Goal: Browse casually: Explore the website without a specific task or goal

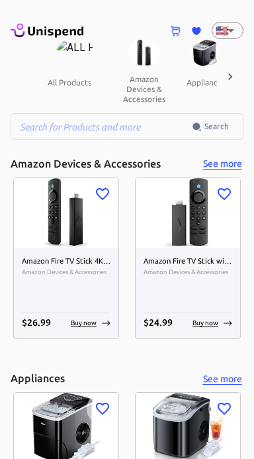
click at [228, 75] on icon at bounding box center [230, 76] width 13 height 13
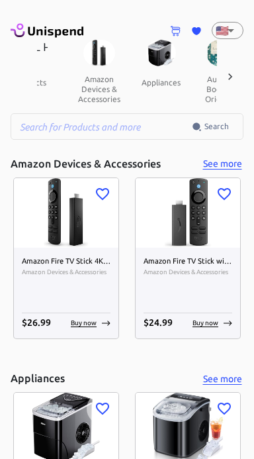
scroll to position [0, 138]
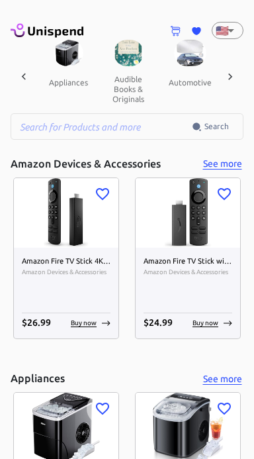
click at [230, 72] on icon at bounding box center [230, 76] width 13 height 13
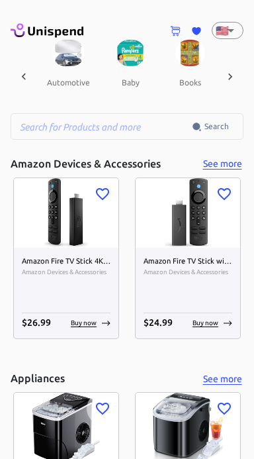
scroll to position [0, 276]
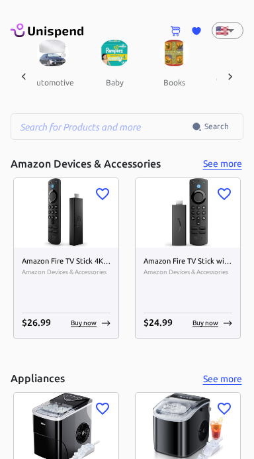
click at [228, 76] on icon at bounding box center [230, 76] width 13 height 13
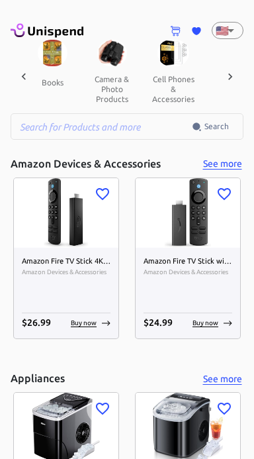
scroll to position [0, 413]
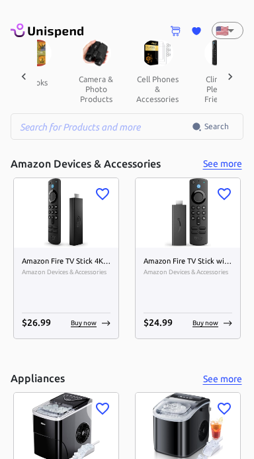
click at [229, 70] on icon at bounding box center [230, 76] width 13 height 13
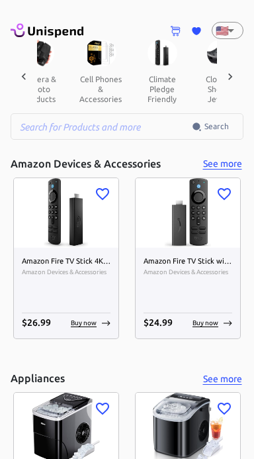
scroll to position [0, 551]
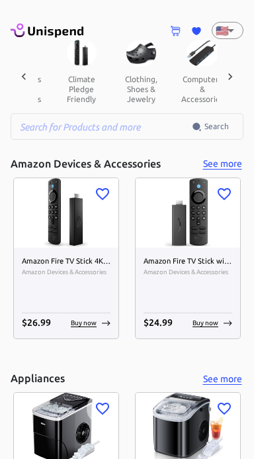
click at [235, 77] on icon at bounding box center [230, 76] width 13 height 13
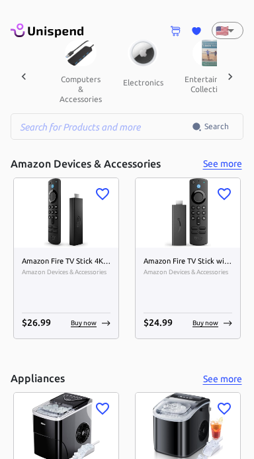
scroll to position [0, 689]
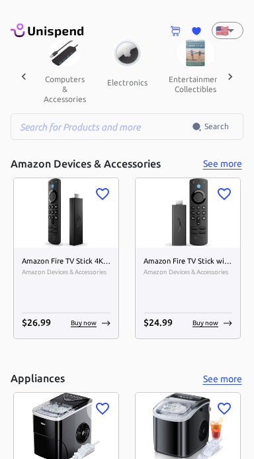
click at [238, 70] on div at bounding box center [230, 77] width 26 height 74
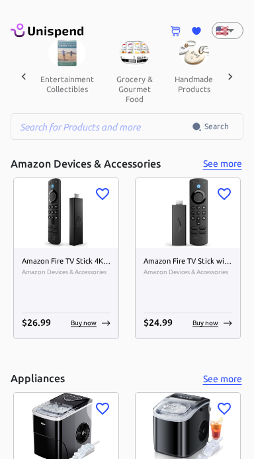
scroll to position [0, 827]
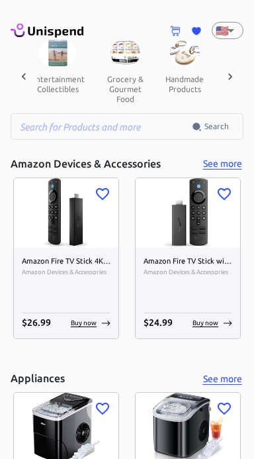
click at [234, 70] on icon at bounding box center [230, 76] width 13 height 13
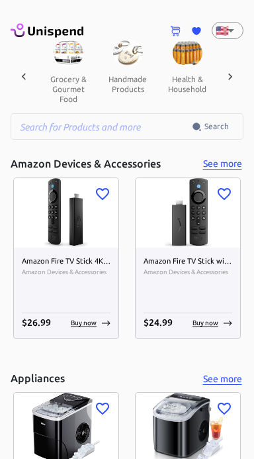
scroll to position [0, 964]
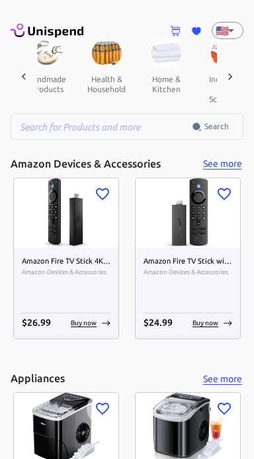
click at [226, 76] on icon at bounding box center [230, 76] width 13 height 13
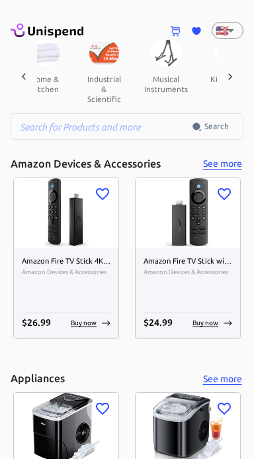
scroll to position [0, 1102]
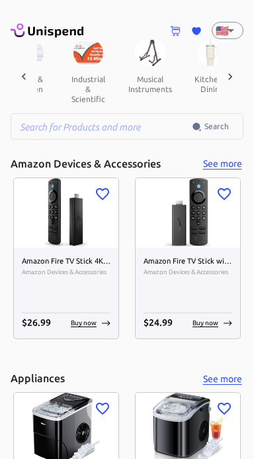
click at [230, 77] on icon at bounding box center [230, 76] width 4 height 7
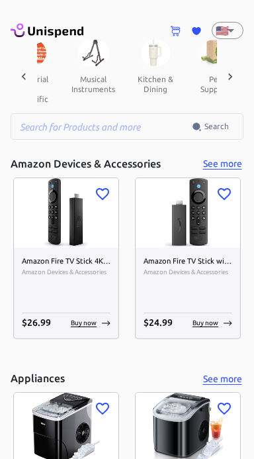
scroll to position [0, 1240]
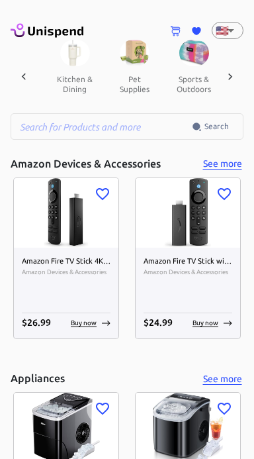
click at [238, 78] on div at bounding box center [230, 77] width 26 height 74
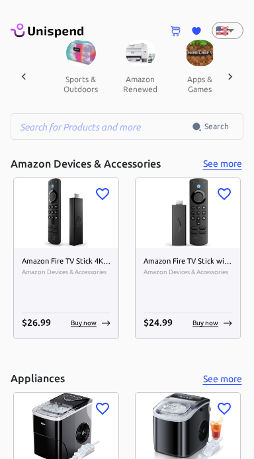
scroll to position [0, 1378]
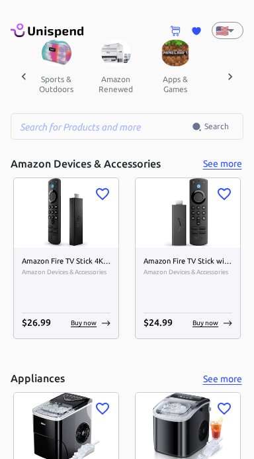
click at [230, 77] on icon at bounding box center [230, 76] width 13 height 13
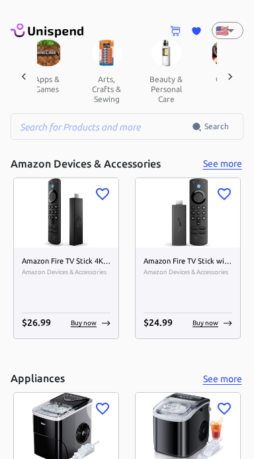
scroll to position [0, 1515]
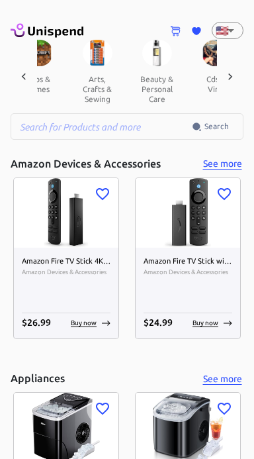
click at [235, 74] on icon at bounding box center [230, 76] width 13 height 13
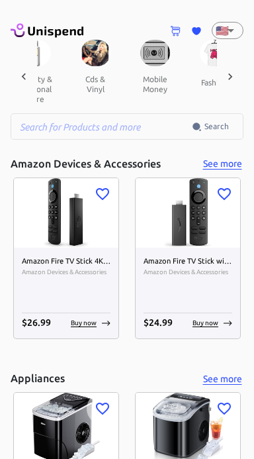
scroll to position [0, 1653]
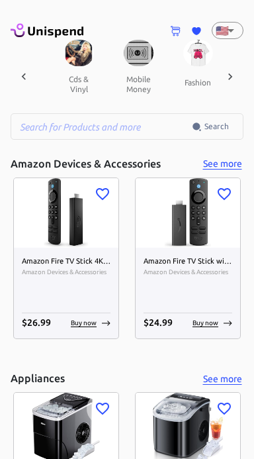
click at [229, 72] on icon at bounding box center [230, 76] width 13 height 13
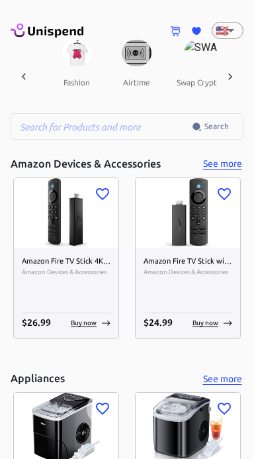
scroll to position [0, 1791]
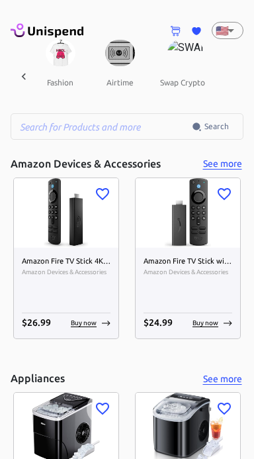
click at [174, 81] on button "swap crypto" at bounding box center [183, 82] width 66 height 32
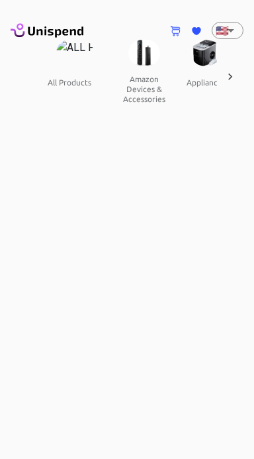
click at [231, 70] on icon at bounding box center [230, 76] width 13 height 13
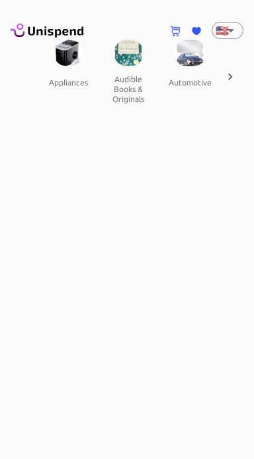
scroll to position [0, 138]
click at [228, 76] on icon at bounding box center [230, 76] width 13 height 13
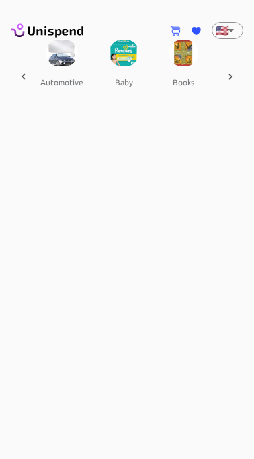
scroll to position [0, 276]
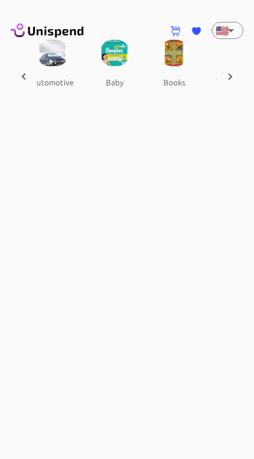
click at [233, 75] on icon at bounding box center [230, 76] width 13 height 13
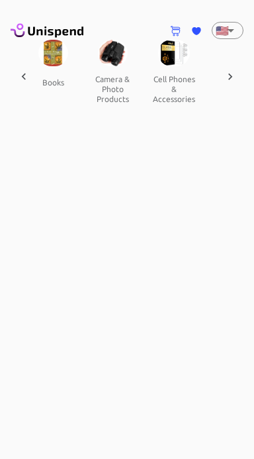
scroll to position [0, 413]
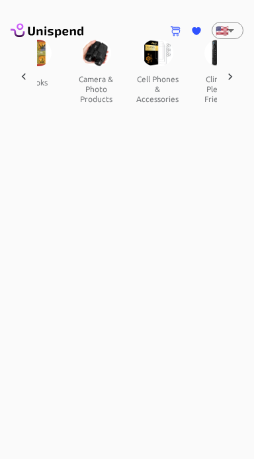
click at [228, 76] on icon at bounding box center [230, 76] width 13 height 13
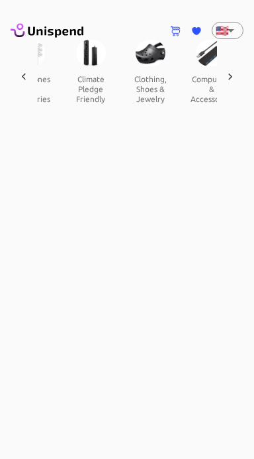
scroll to position [0, 551]
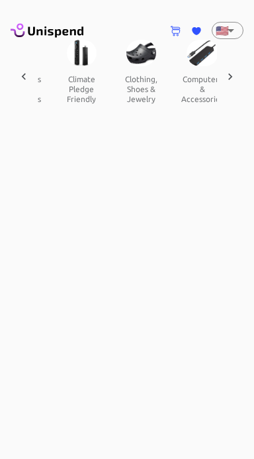
click at [21, 74] on icon at bounding box center [23, 76] width 13 height 13
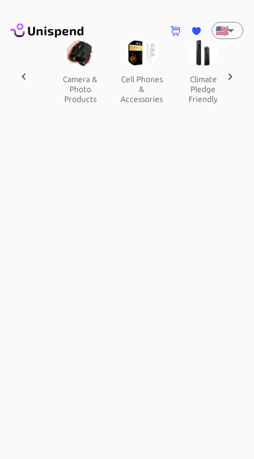
scroll to position [0, 413]
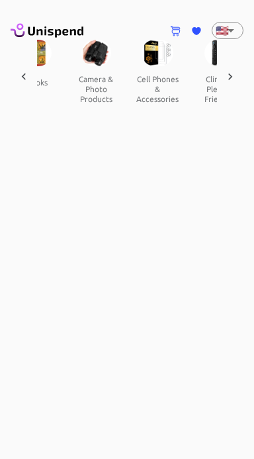
click at [92, 74] on button "camera & photo products" at bounding box center [96, 89] width 60 height 46
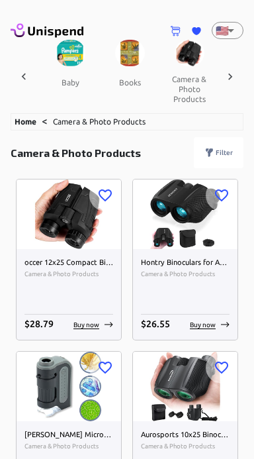
click at [233, 74] on icon at bounding box center [230, 76] width 13 height 13
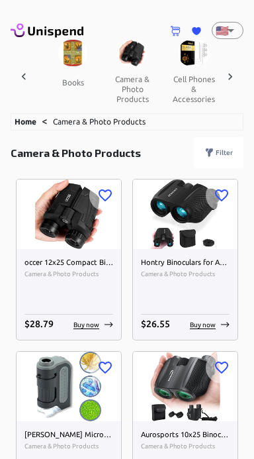
scroll to position [0, 458]
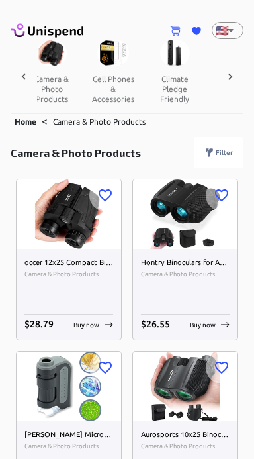
click at [234, 75] on icon at bounding box center [230, 76] width 13 height 13
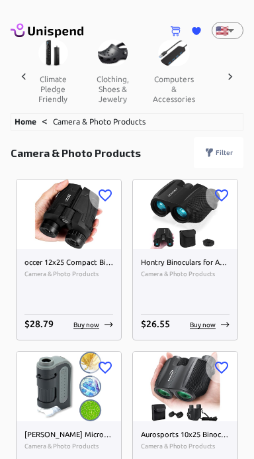
scroll to position [0, 595]
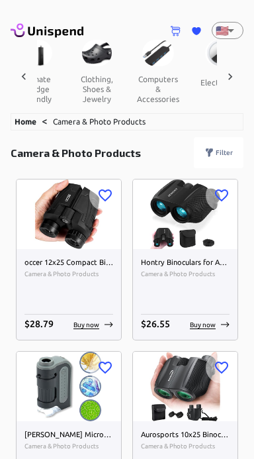
click at [238, 75] on div at bounding box center [230, 77] width 26 height 74
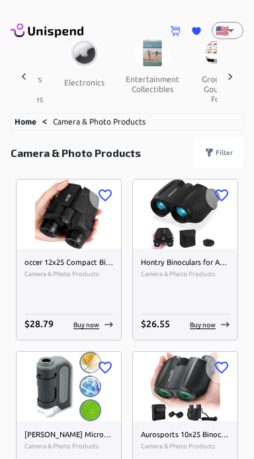
scroll to position [0, 733]
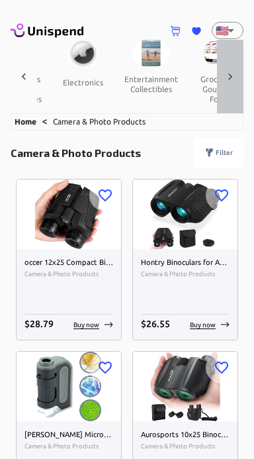
click at [228, 77] on icon at bounding box center [230, 76] width 13 height 13
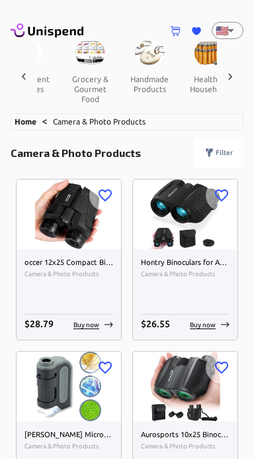
scroll to position [0, 871]
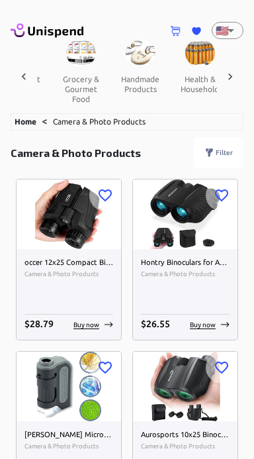
click at [74, 87] on button "grocery & gourmet food" at bounding box center [81, 89] width 60 height 46
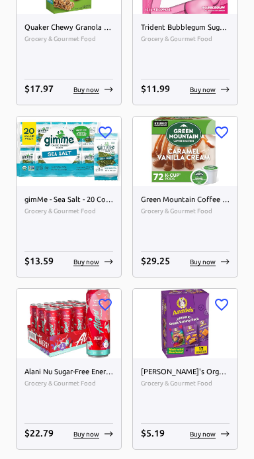
scroll to position [5923, 0]
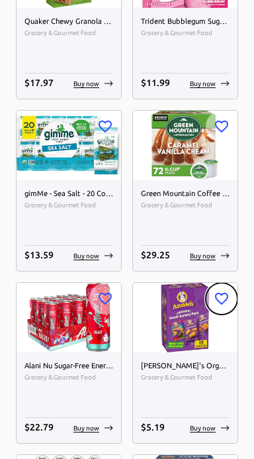
click at [223, 297] on icon "button" at bounding box center [222, 299] width 16 height 16
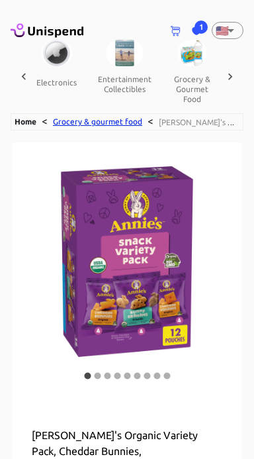
click at [82, 119] on link "Grocery & gourmet food" at bounding box center [97, 121] width 89 height 9
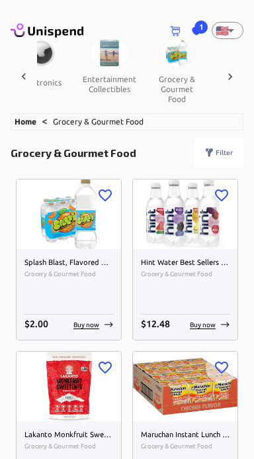
scroll to position [0, 760]
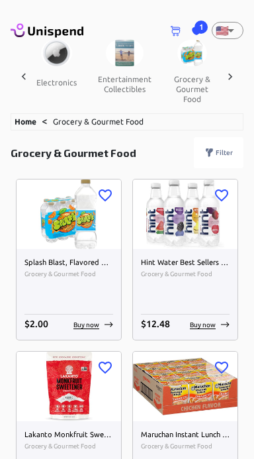
click at [38, 411] on img at bounding box center [69, 387] width 105 height 70
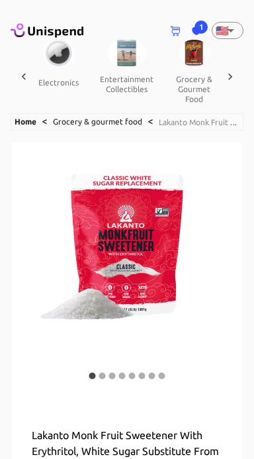
scroll to position [0, 760]
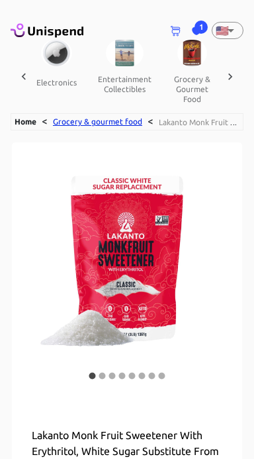
click at [76, 121] on link "Grocery & gourmet food" at bounding box center [97, 121] width 89 height 9
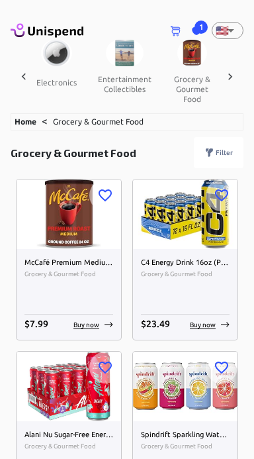
click at [232, 72] on icon at bounding box center [230, 76] width 13 height 13
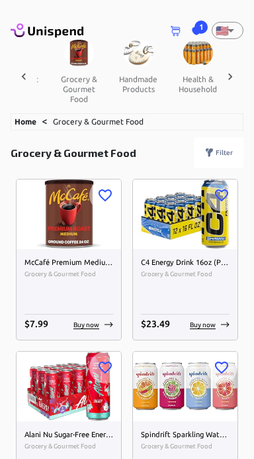
scroll to position [0, 897]
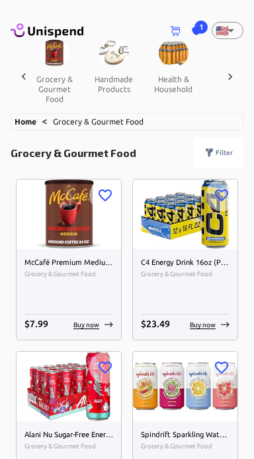
click at [226, 75] on icon at bounding box center [230, 76] width 13 height 13
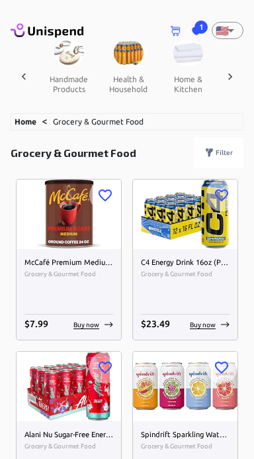
scroll to position [0, 1035]
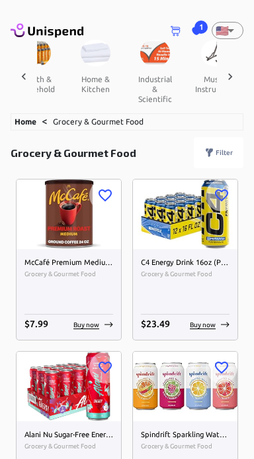
click at [154, 93] on button "industrial & scientific" at bounding box center [155, 89] width 60 height 46
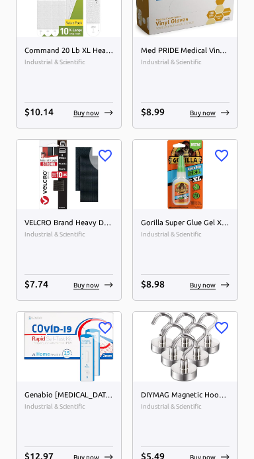
scroll to position [1248, 0]
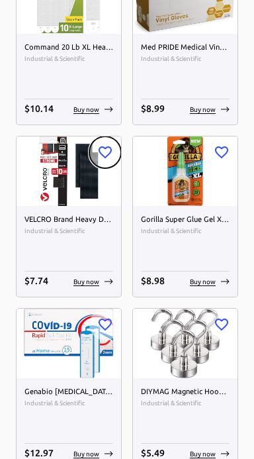
click at [109, 156] on icon "button" at bounding box center [105, 152] width 16 height 16
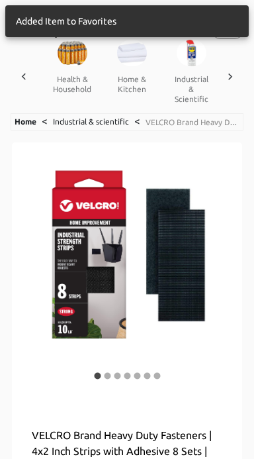
scroll to position [0, 999]
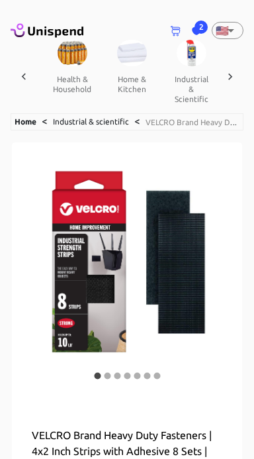
click at [135, 122] on div "Home < Industrial & scientific < VELCRO Brand Heavy Duty Fasteners | 4x2 Inch S…" at bounding box center [127, 121] width 233 height 17
click at [125, 119] on link "Industrial & scientific" at bounding box center [91, 121] width 76 height 9
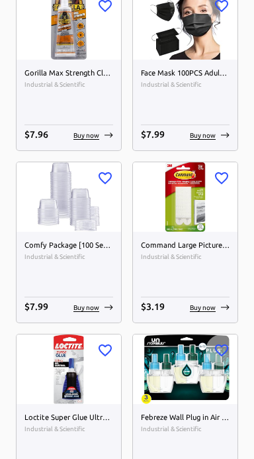
scroll to position [6045, 0]
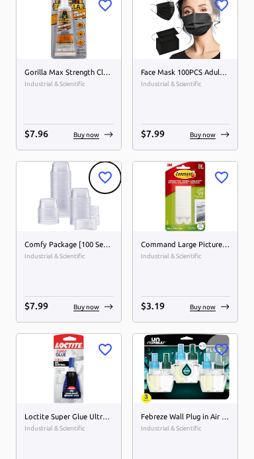
click at [101, 176] on icon "button" at bounding box center [105, 178] width 16 height 16
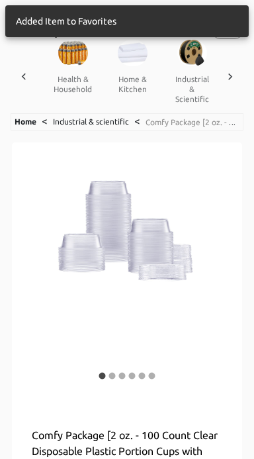
scroll to position [0, 999]
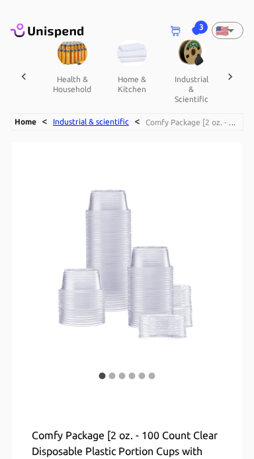
click at [127, 121] on link "Industrial & scientific" at bounding box center [91, 121] width 76 height 9
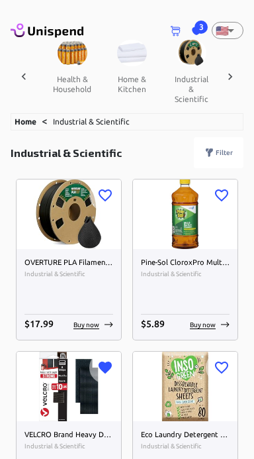
click at [226, 74] on icon at bounding box center [230, 76] width 13 height 13
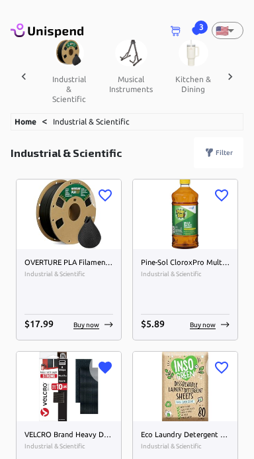
scroll to position [0, 1136]
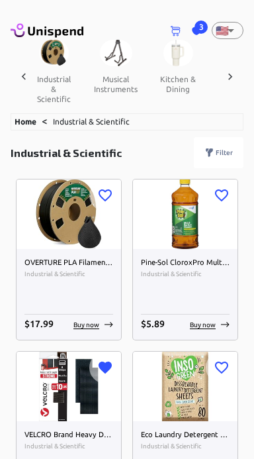
click at [235, 77] on icon at bounding box center [230, 76] width 13 height 13
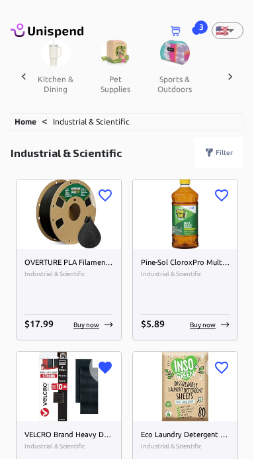
scroll to position [0, 1274]
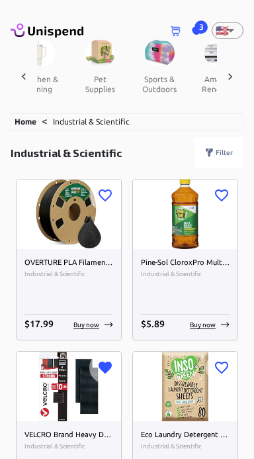
click at [233, 73] on icon at bounding box center [230, 76] width 13 height 13
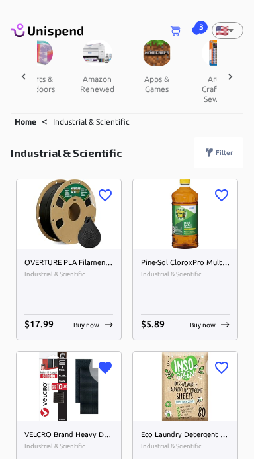
scroll to position [0, 1412]
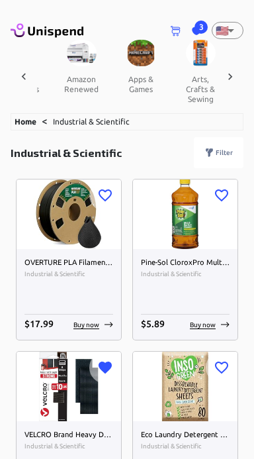
click at [79, 83] on button "amazon renewed" at bounding box center [82, 84] width 60 height 36
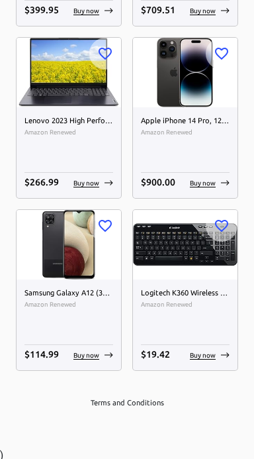
scroll to position [8410, 0]
